Goal: Task Accomplishment & Management: Use online tool/utility

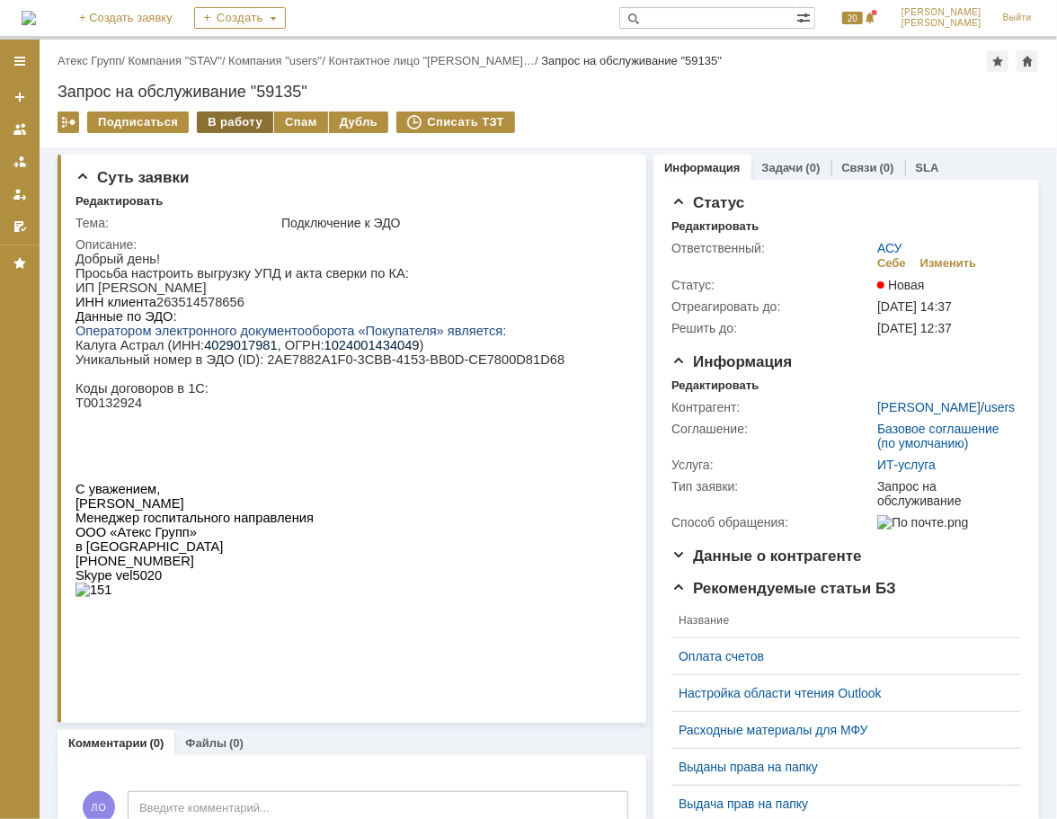
click at [247, 120] on div "В работу" at bounding box center [235, 122] width 76 height 22
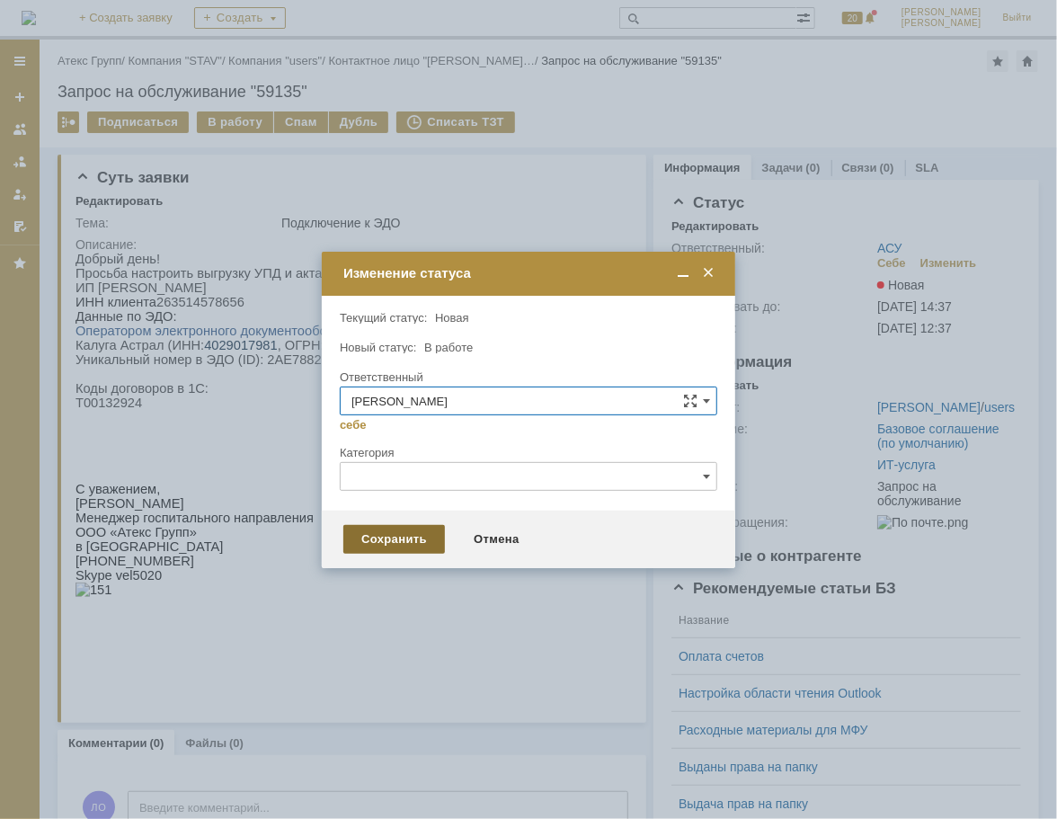
click at [397, 547] on div "Сохранить" at bounding box center [394, 539] width 102 height 29
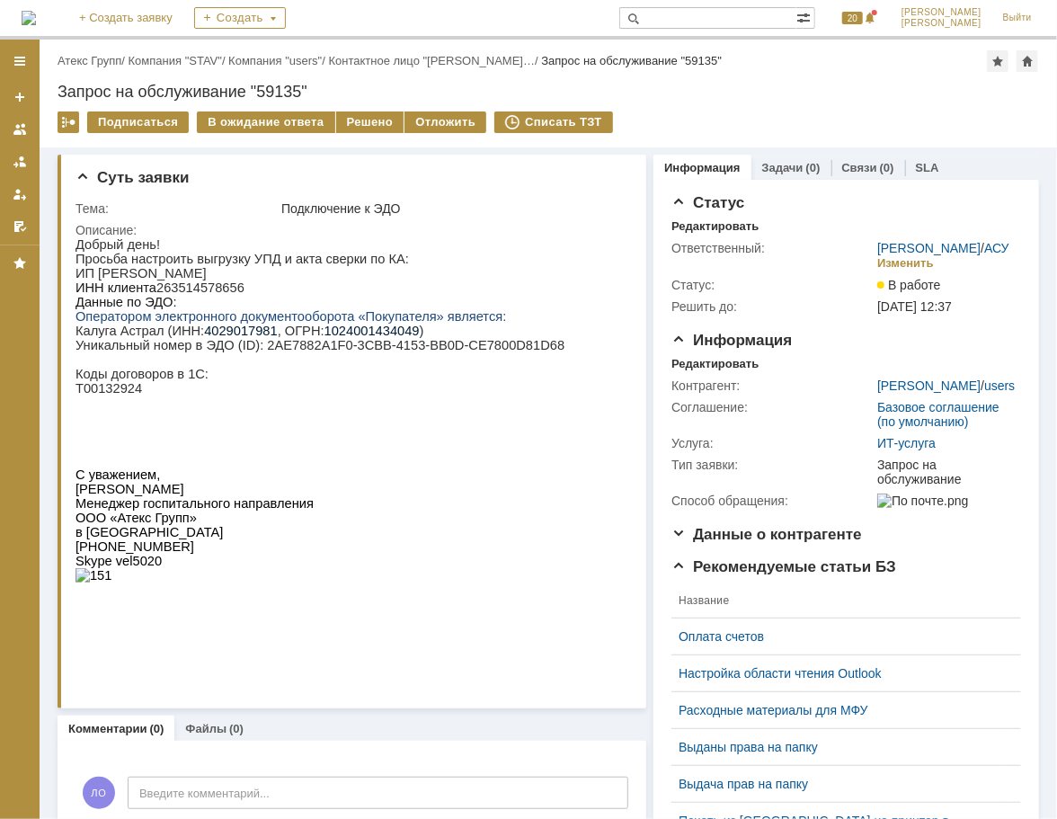
click at [228, 336] on span "4029017981" at bounding box center [240, 330] width 74 height 14
copy span "4029017981"
click at [192, 286] on p "ИНН клиента 263514578656" at bounding box center [319, 287] width 489 height 14
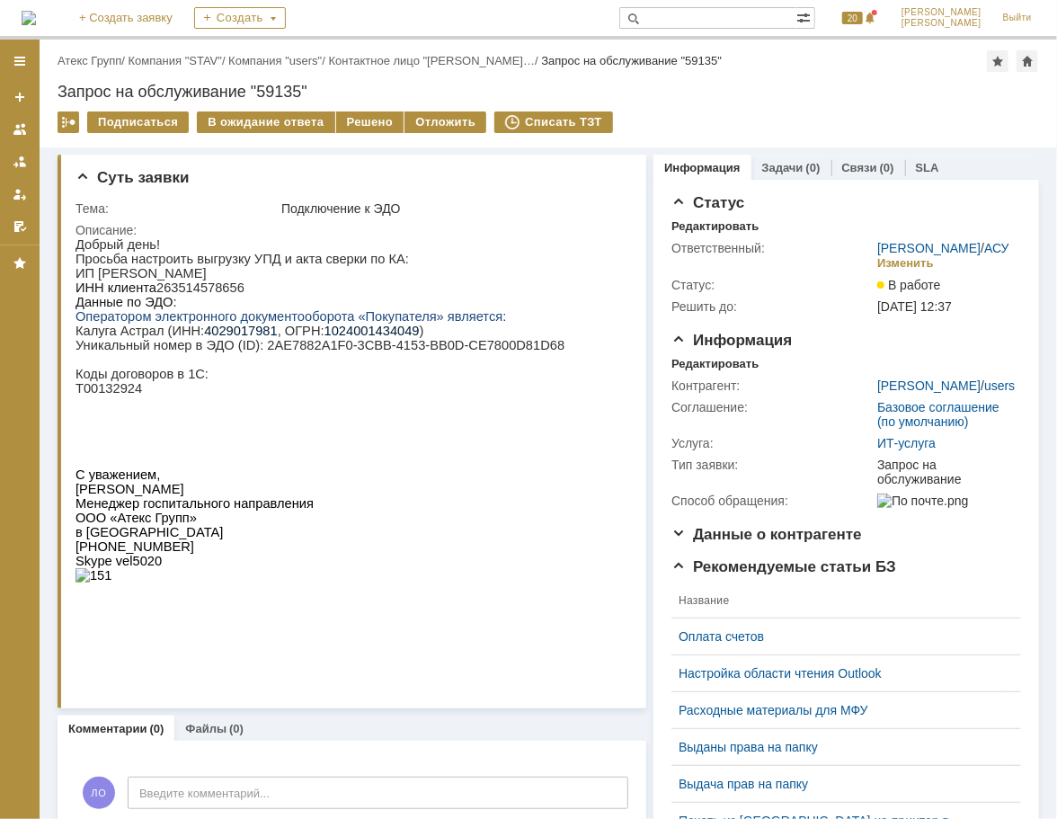
copy p "263514578656"
drag, startPoint x: 247, startPoint y: 350, endPoint x: 504, endPoint y: 354, distance: 257.2
click at [504, 352] on p "Уникальный номер в ЭДО (ID): 2AE7882A1F0-3CBB-4153-BB0D-CE7800D81D68" at bounding box center [319, 344] width 489 height 14
copy p "2AE7882A1F0-3CBB-4153-BB0D-CE7800D81D68"
click at [210, 287] on p "ИНН клиента 263514578656" at bounding box center [319, 287] width 489 height 14
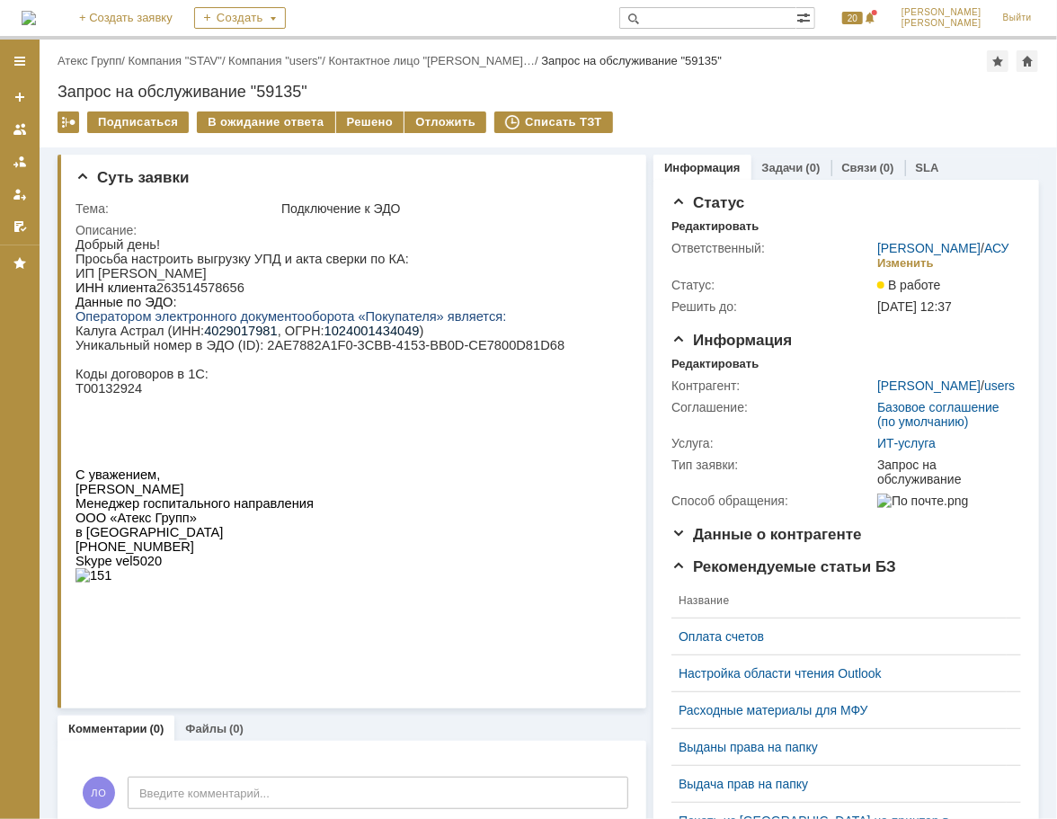
click at [210, 287] on p "ИНН клиента 263514578656" at bounding box center [319, 287] width 489 height 14
copy p "263514578656"
click at [89, 395] on p "Т00132924" at bounding box center [319, 387] width 489 height 14
copy p "Т00132924"
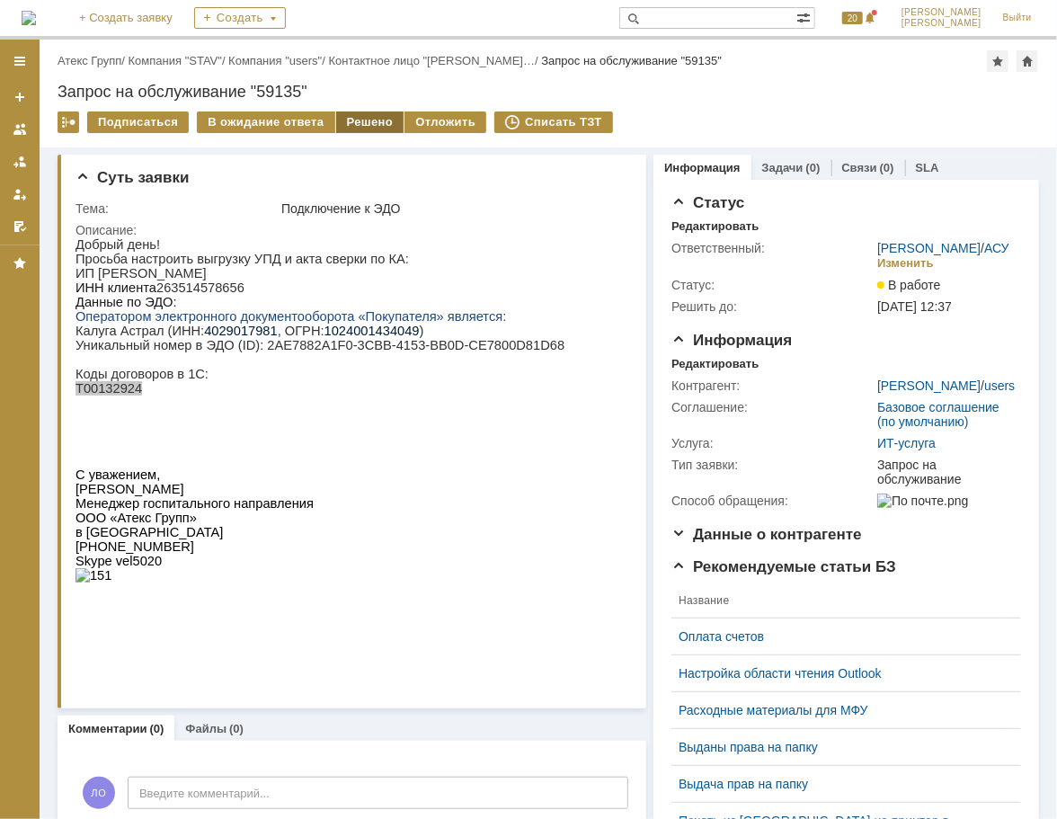
drag, startPoint x: 352, startPoint y: 128, endPoint x: 356, endPoint y: 114, distance: 14.2
click at [352, 128] on div "Решено" at bounding box center [370, 122] width 68 height 22
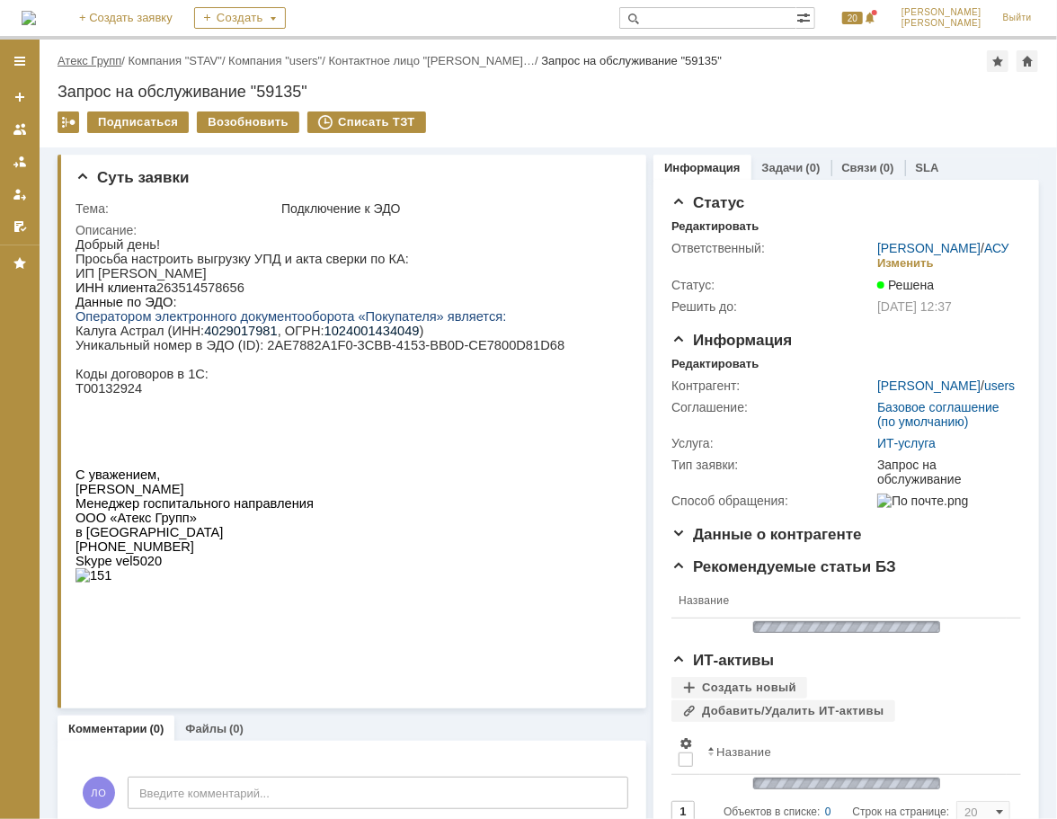
click at [115, 56] on link "Атекс Групп" at bounding box center [90, 60] width 64 height 13
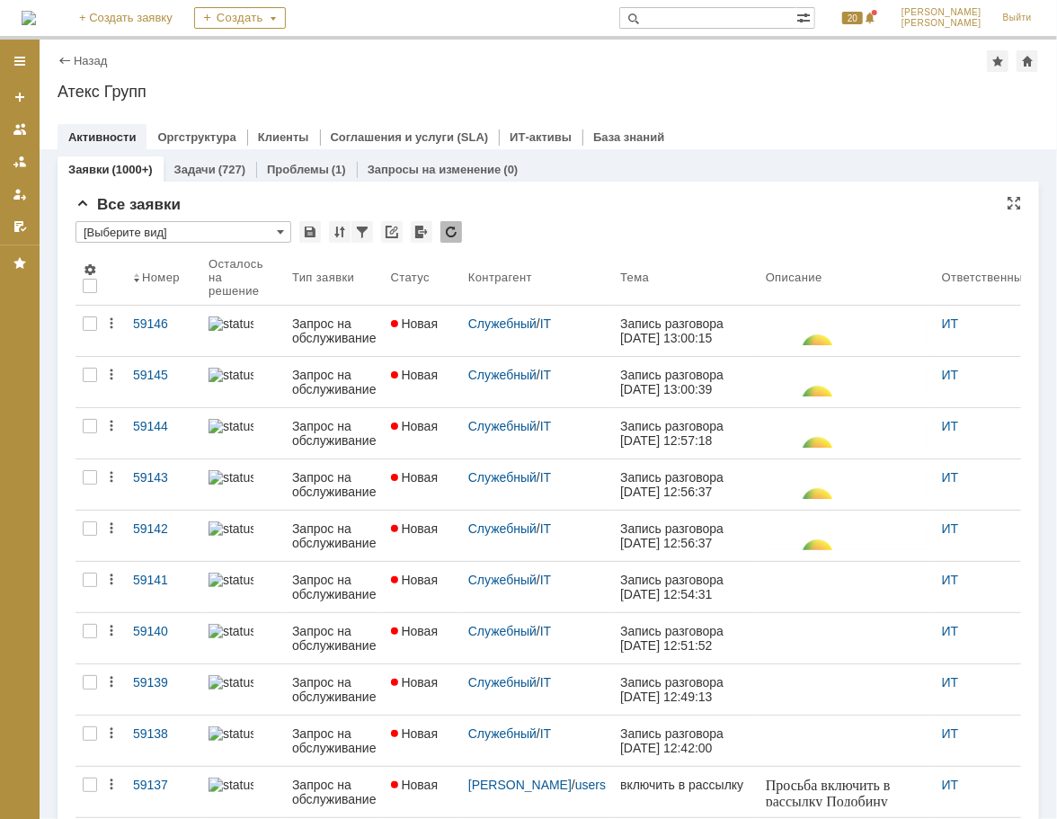
click at [256, 232] on input "[Выберите вид]" at bounding box center [184, 232] width 216 height 22
click at [234, 254] on span "[Выберите вид]" at bounding box center [183, 261] width 192 height 14
type input "[Выберите вид]"
click at [278, 231] on span at bounding box center [280, 232] width 7 height 14
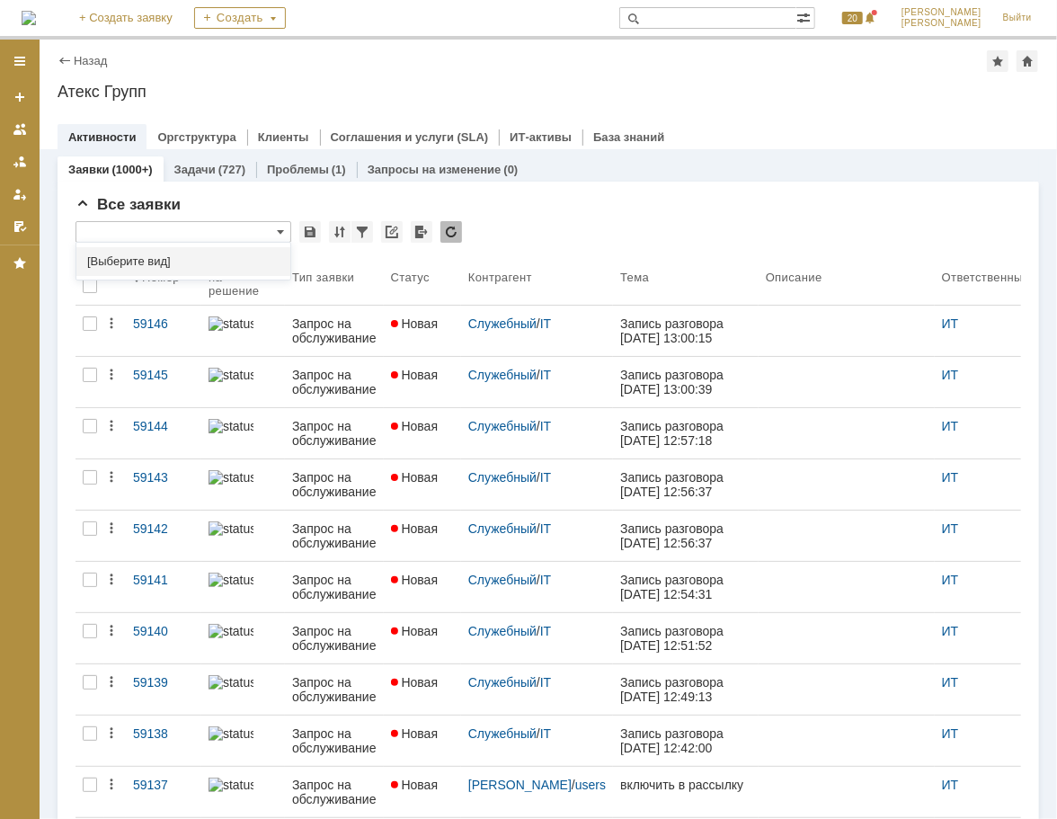
click at [241, 267] on span "[Выберите вид]" at bounding box center [183, 261] width 192 height 14
click at [593, 216] on div "Все заявки * [Выберите вид] Результаты поиска: Изменить Сбросить Сортировать по…" at bounding box center [549, 785] width 946 height 1178
type input "[Выберите вид]"
click at [282, 236] on span at bounding box center [280, 232] width 7 height 14
click at [262, 252] on div "[Выберите вид]" at bounding box center [183, 261] width 214 height 29
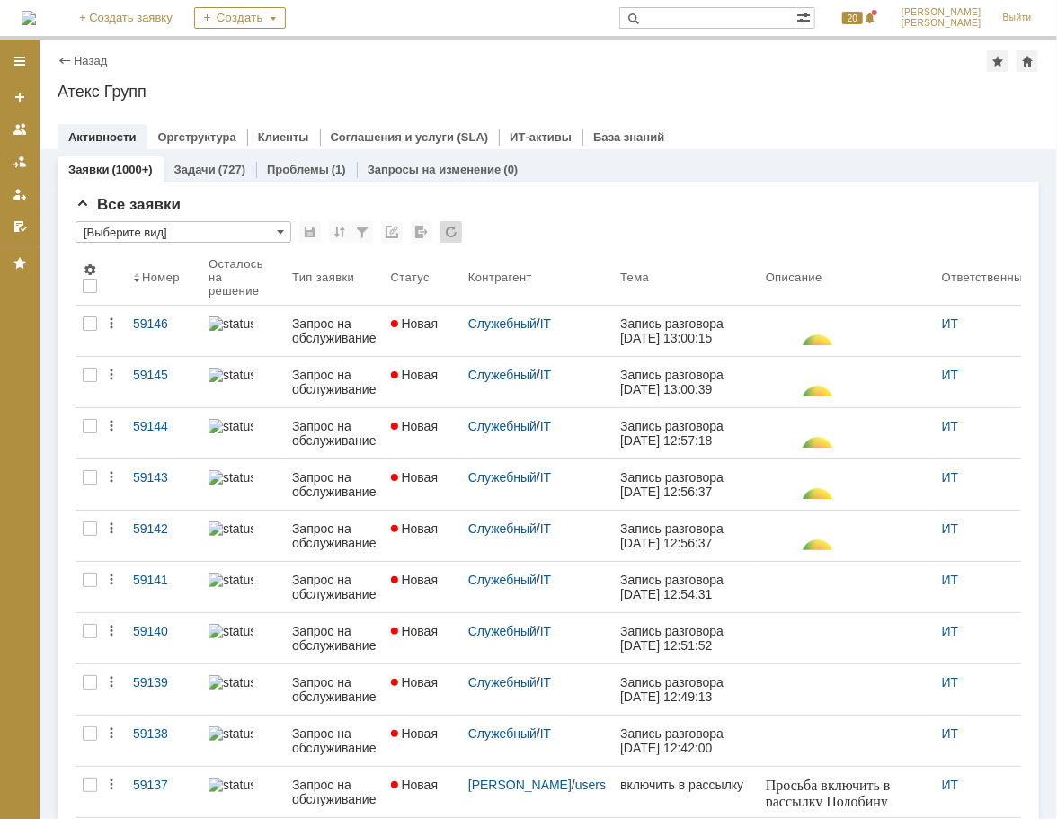
type input "[Выберите вид]"
